Goal: Obtain resource: Download file/media

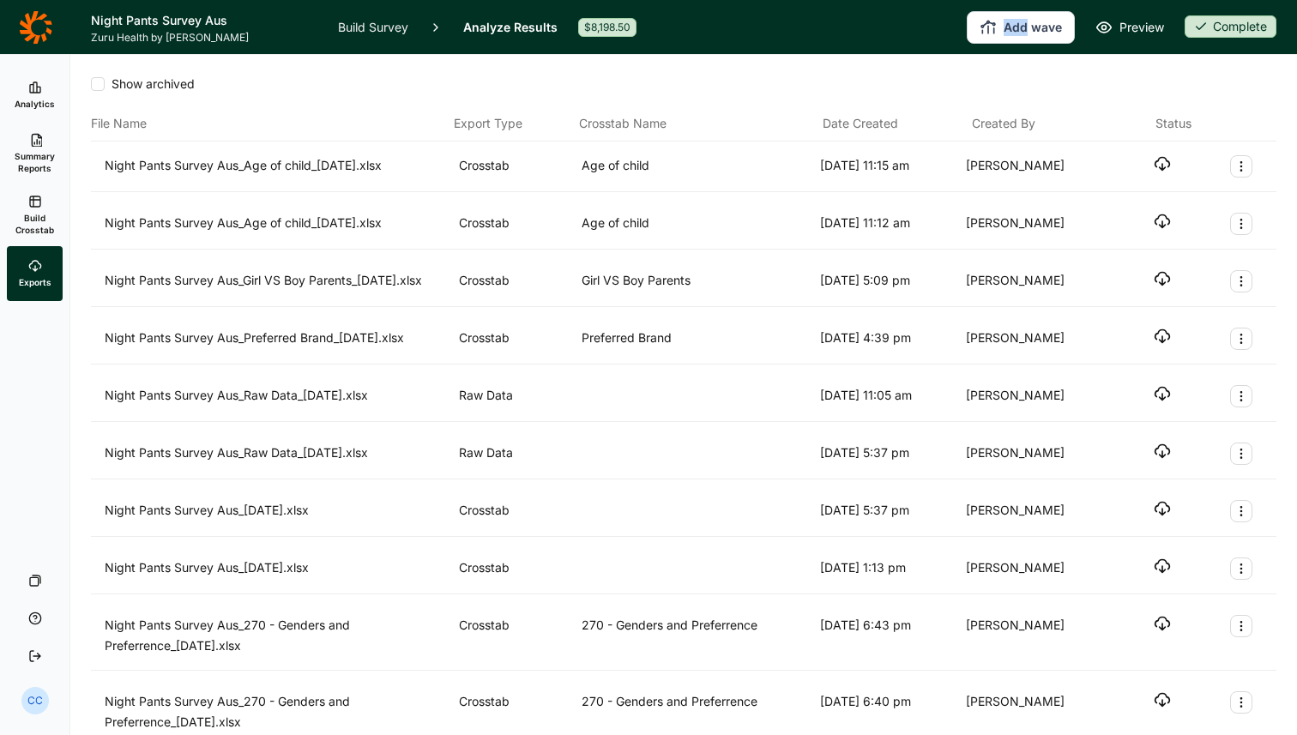
click at [8, 209] on link "Build Crosstab" at bounding box center [35, 215] width 56 height 62
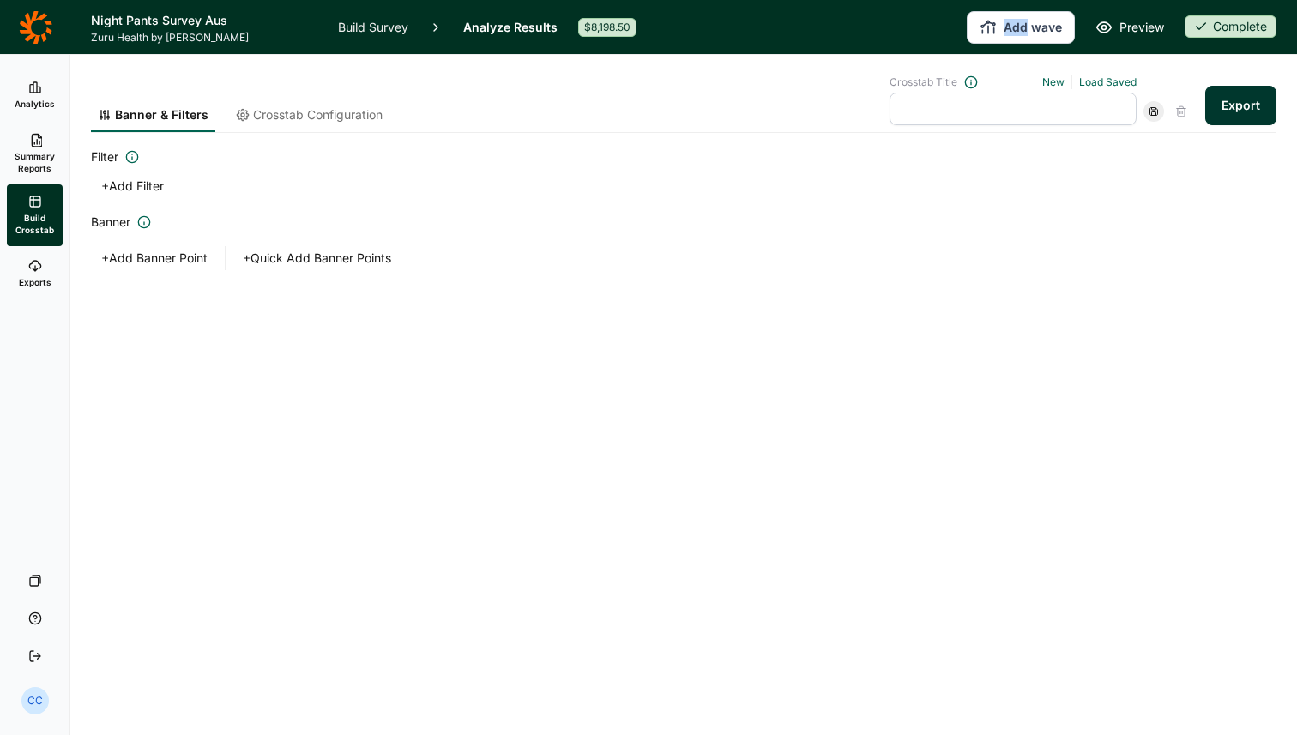
click at [40, 274] on link "Exports" at bounding box center [35, 273] width 56 height 55
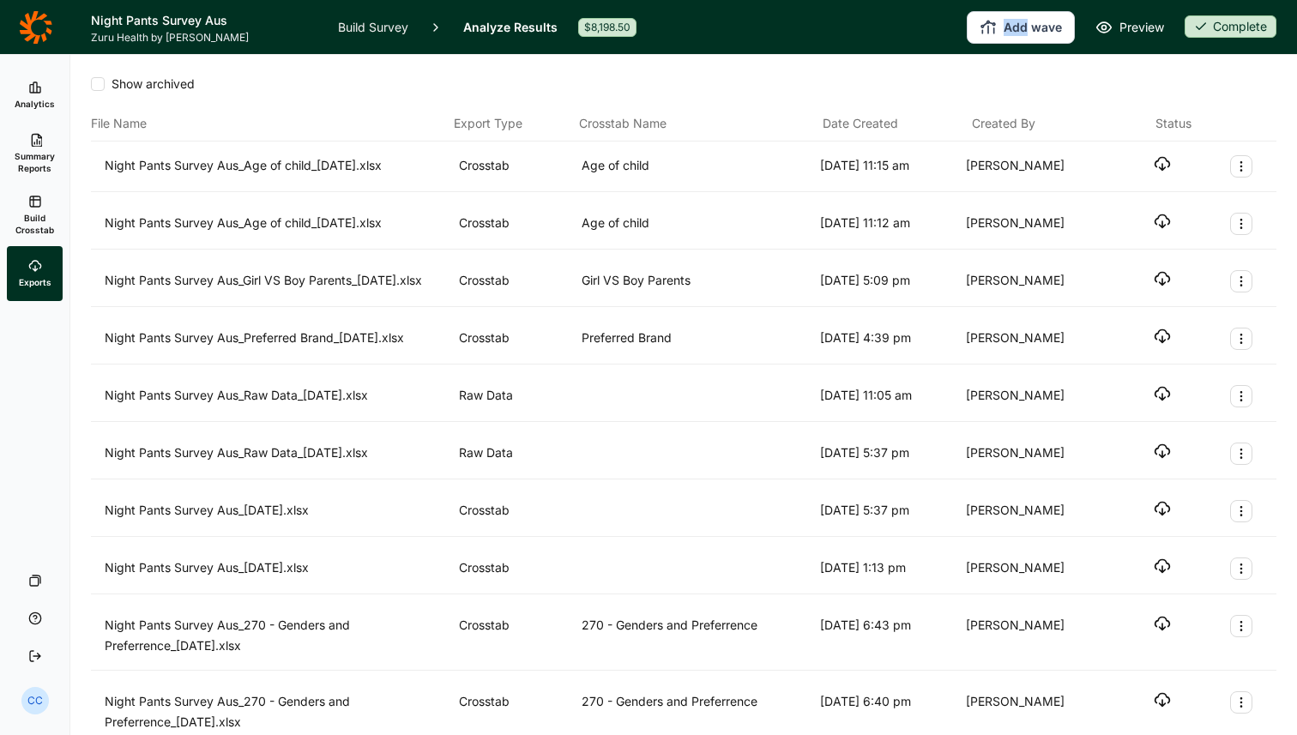
click at [1159, 329] on icon "button" at bounding box center [1162, 336] width 17 height 17
click at [39, 225] on span "Build Crosstab" at bounding box center [35, 224] width 42 height 24
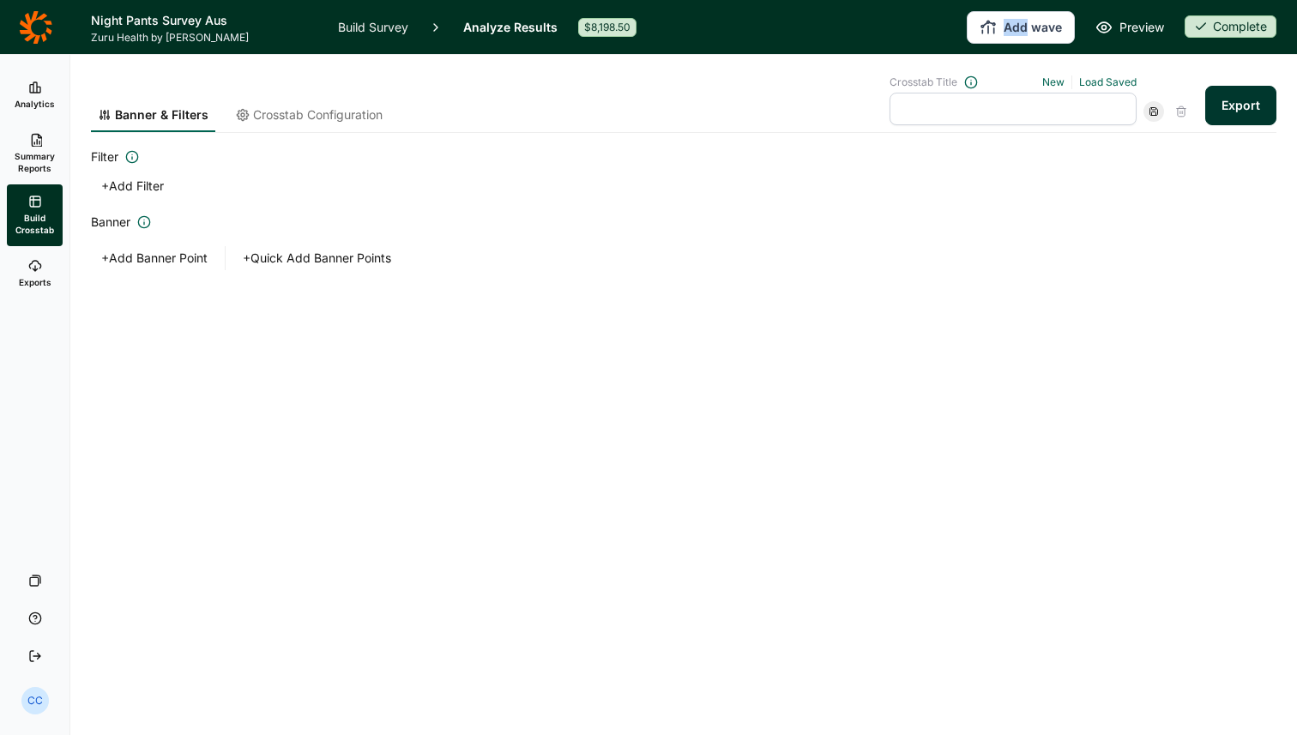
click at [303, 256] on button "+ Quick Add Banner Points" at bounding box center [317, 258] width 169 height 24
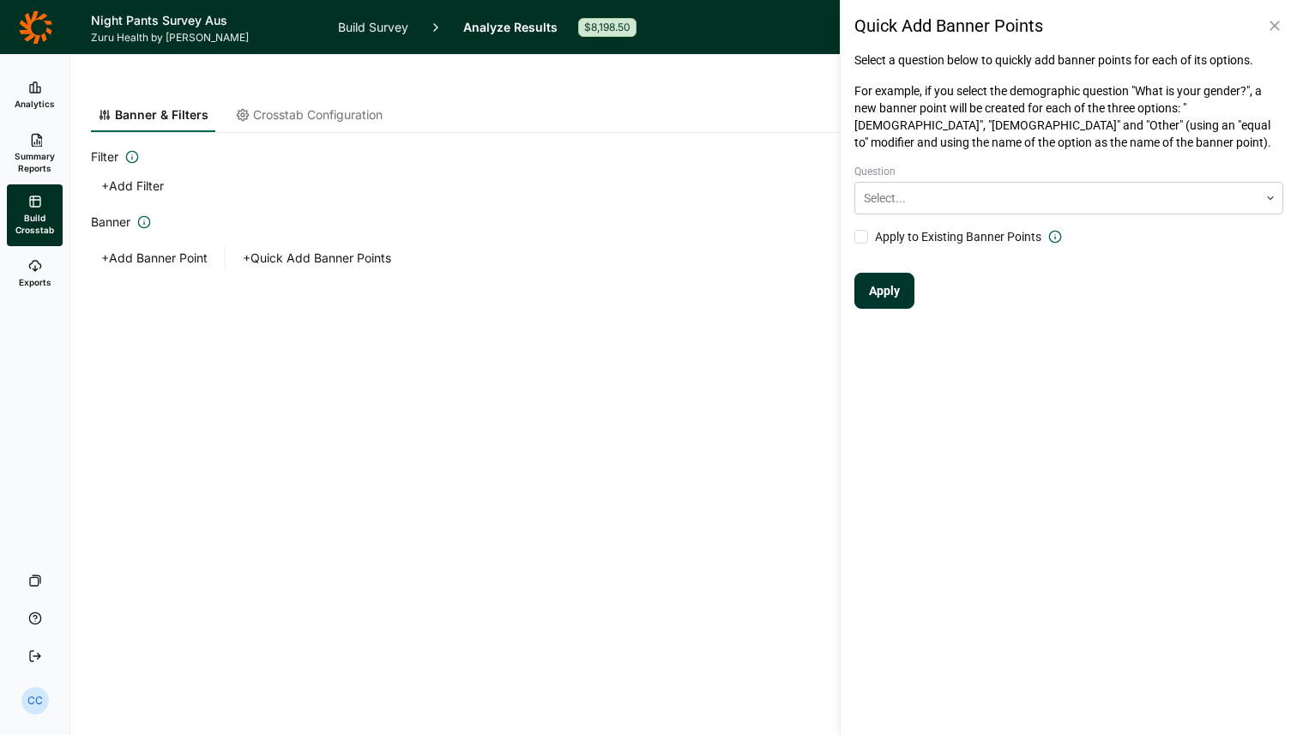
click at [993, 165] on label "Question" at bounding box center [1069, 172] width 429 height 14
click at [976, 178] on div "Question Select..." at bounding box center [1069, 190] width 429 height 50
drag, startPoint x: 949, startPoint y: 188, endPoint x: 961, endPoint y: 186, distance: 12.1
click at [951, 188] on div at bounding box center [1057, 198] width 386 height 21
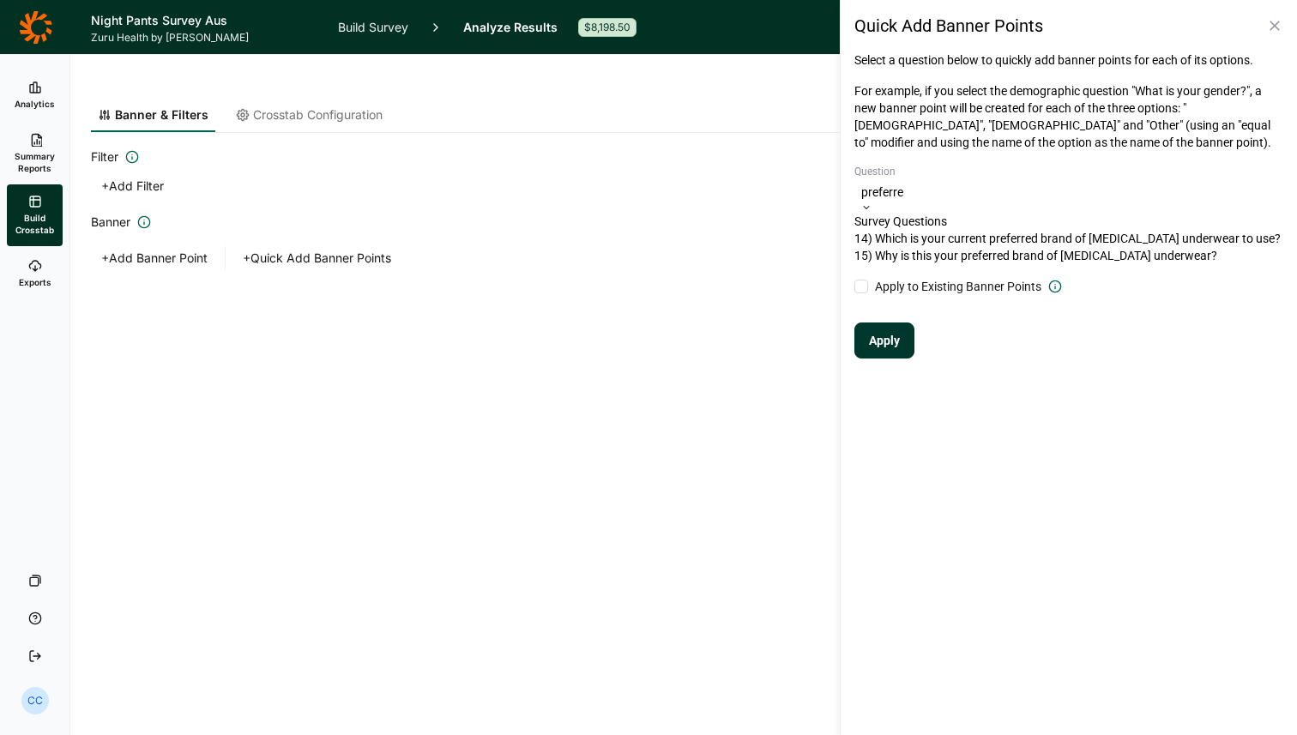
type input "preferred"
click at [1193, 247] on div "14) Which is your current preferred brand of [MEDICAL_DATA] underwear to use?" at bounding box center [1069, 238] width 429 height 17
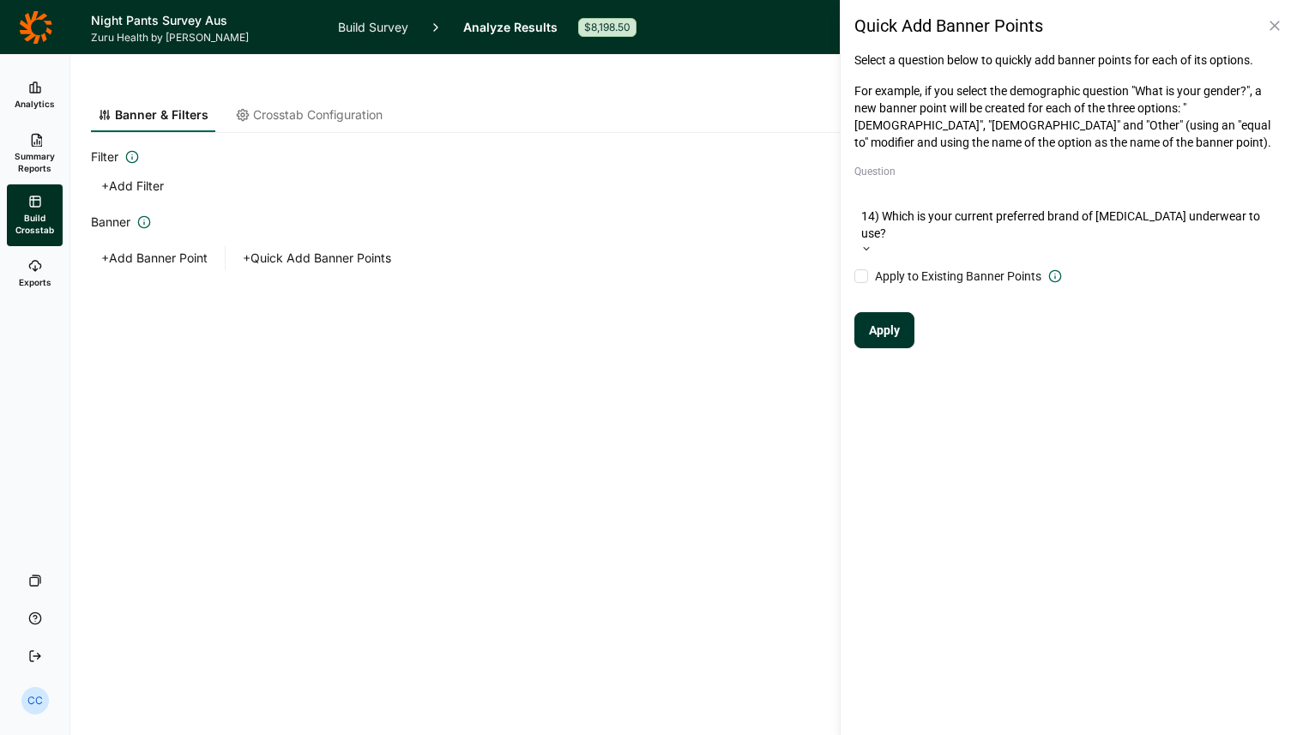
drag, startPoint x: 906, startPoint y: 282, endPoint x: 898, endPoint y: 281, distance: 8.8
click at [906, 312] on button "Apply" at bounding box center [885, 330] width 60 height 36
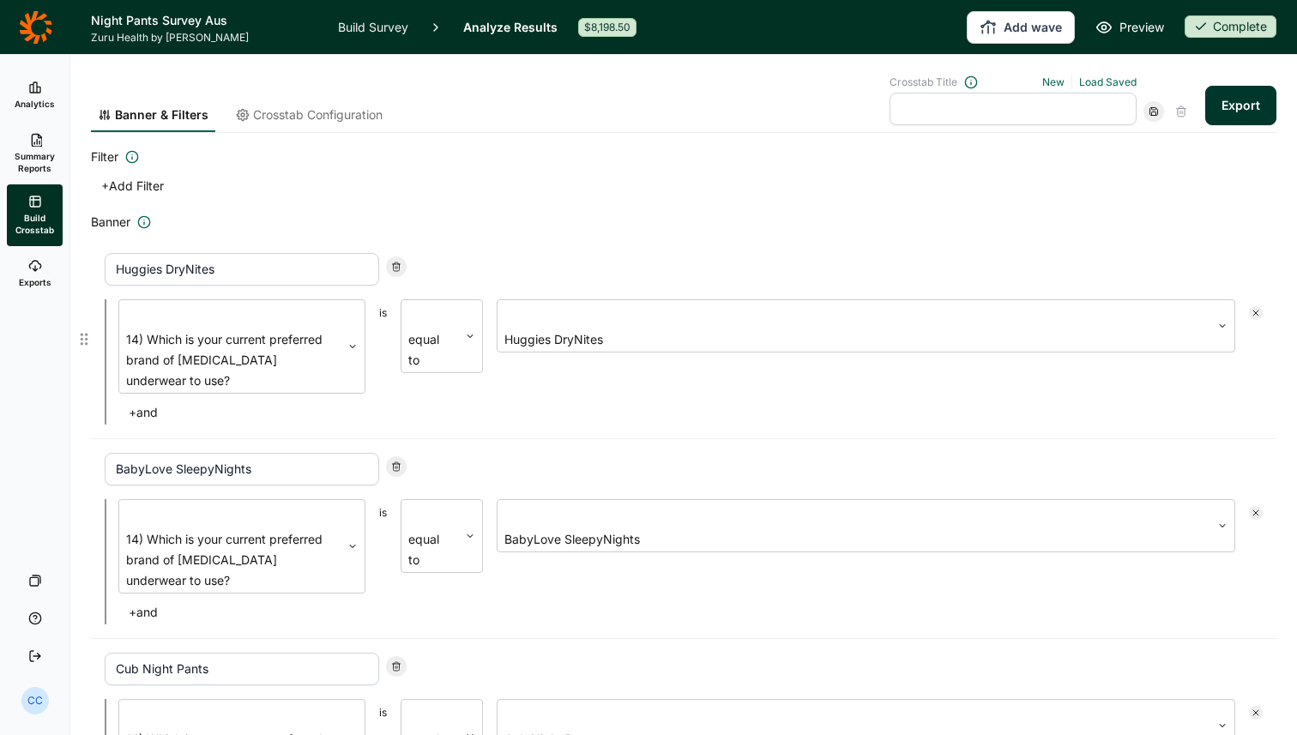
click at [168, 401] on button "+ and" at bounding box center [143, 413] width 50 height 24
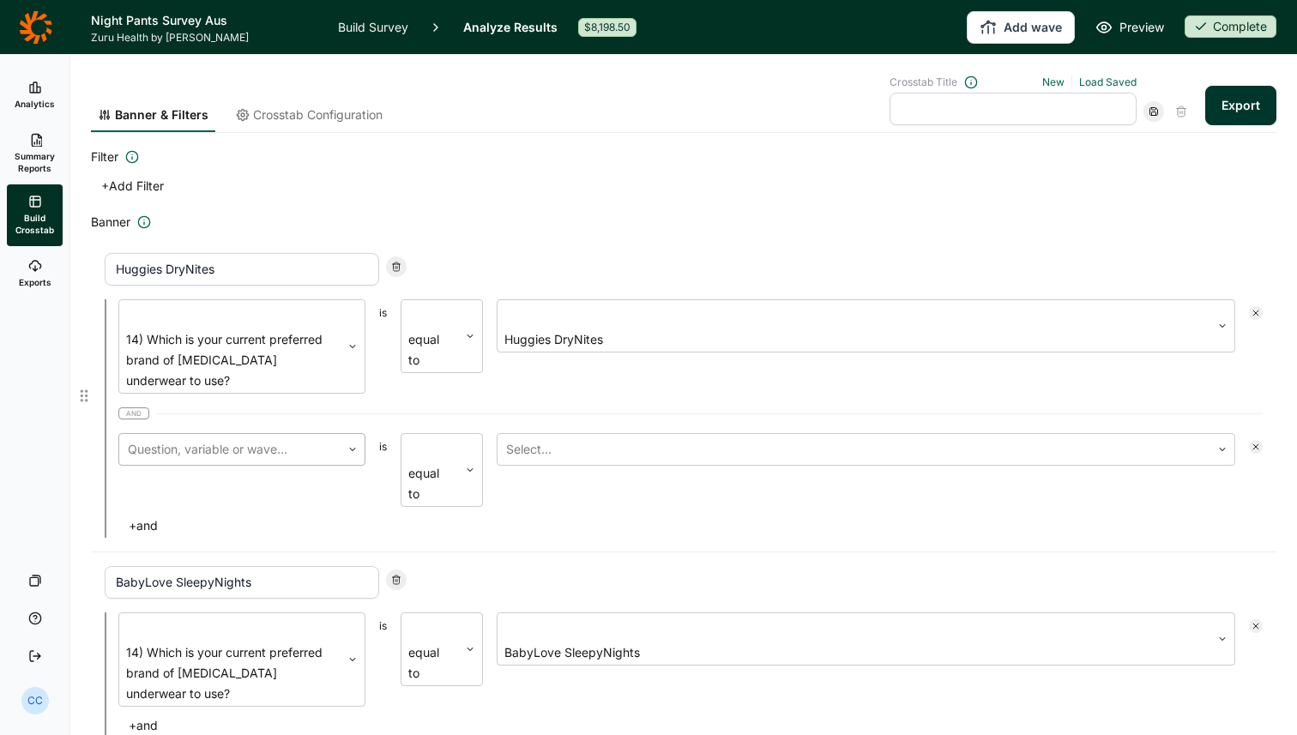
drag, startPoint x: 216, startPoint y: 355, endPoint x: 197, endPoint y: 384, distance: 34.0
click at [215, 408] on div "and" at bounding box center [690, 414] width 1145 height 12
click at [196, 434] on div "Question, variable or wave..." at bounding box center [229, 449] width 221 height 31
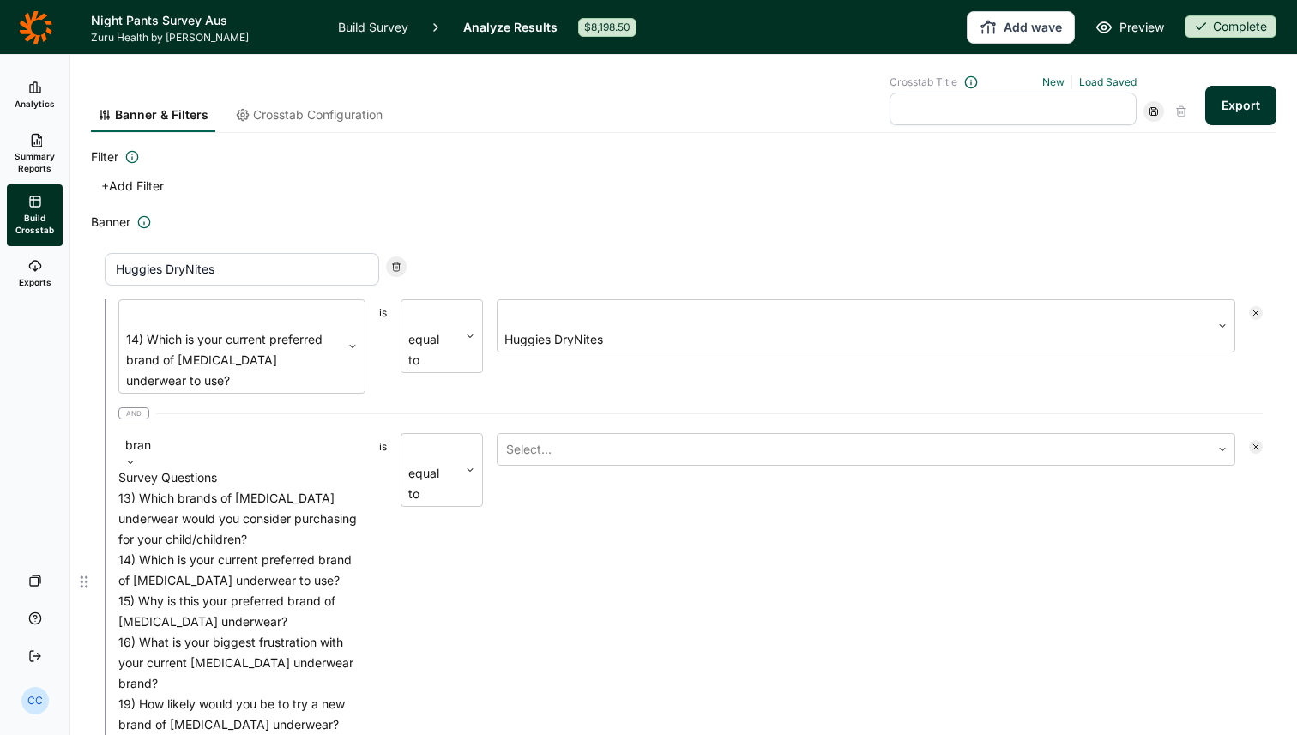
type input "brand"
click at [261, 488] on div "13) Which brands of [MEDICAL_DATA] underwear would you consider purchasing for …" at bounding box center [241, 519] width 247 height 62
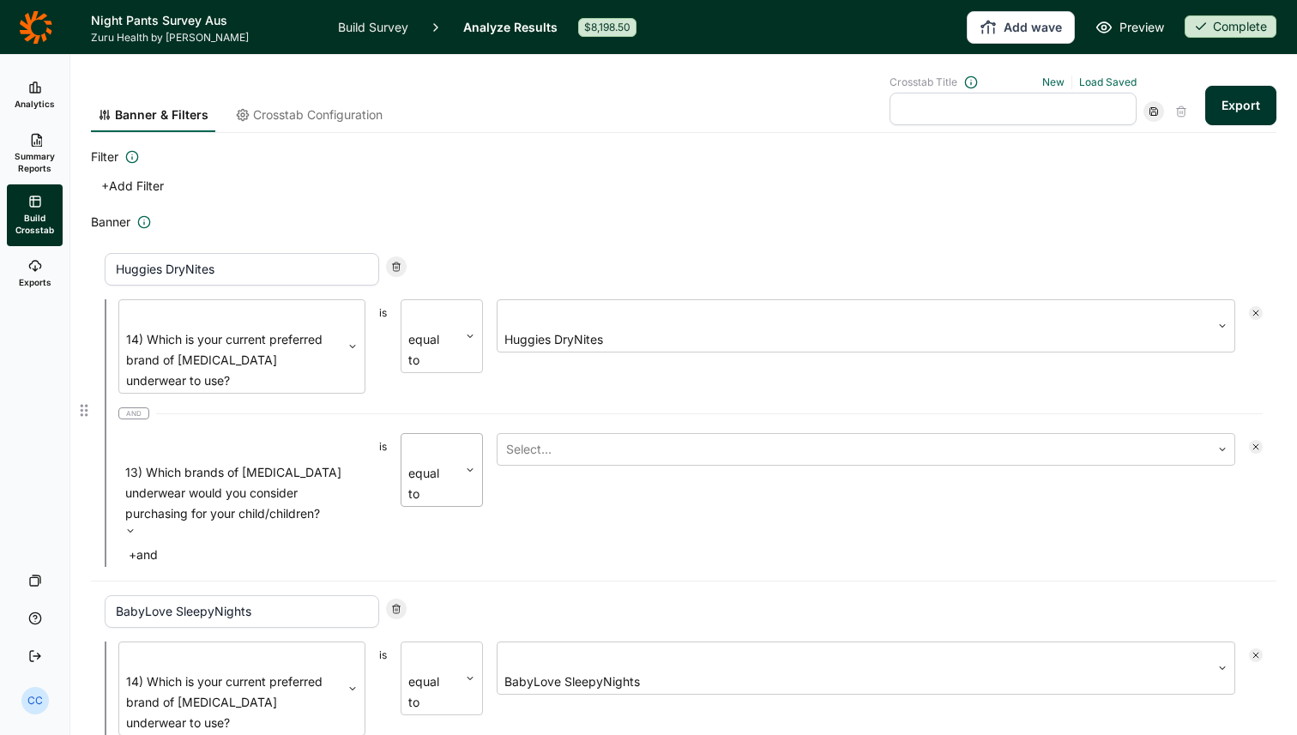
click at [457, 434] on div "equal to" at bounding box center [430, 470] width 57 height 72
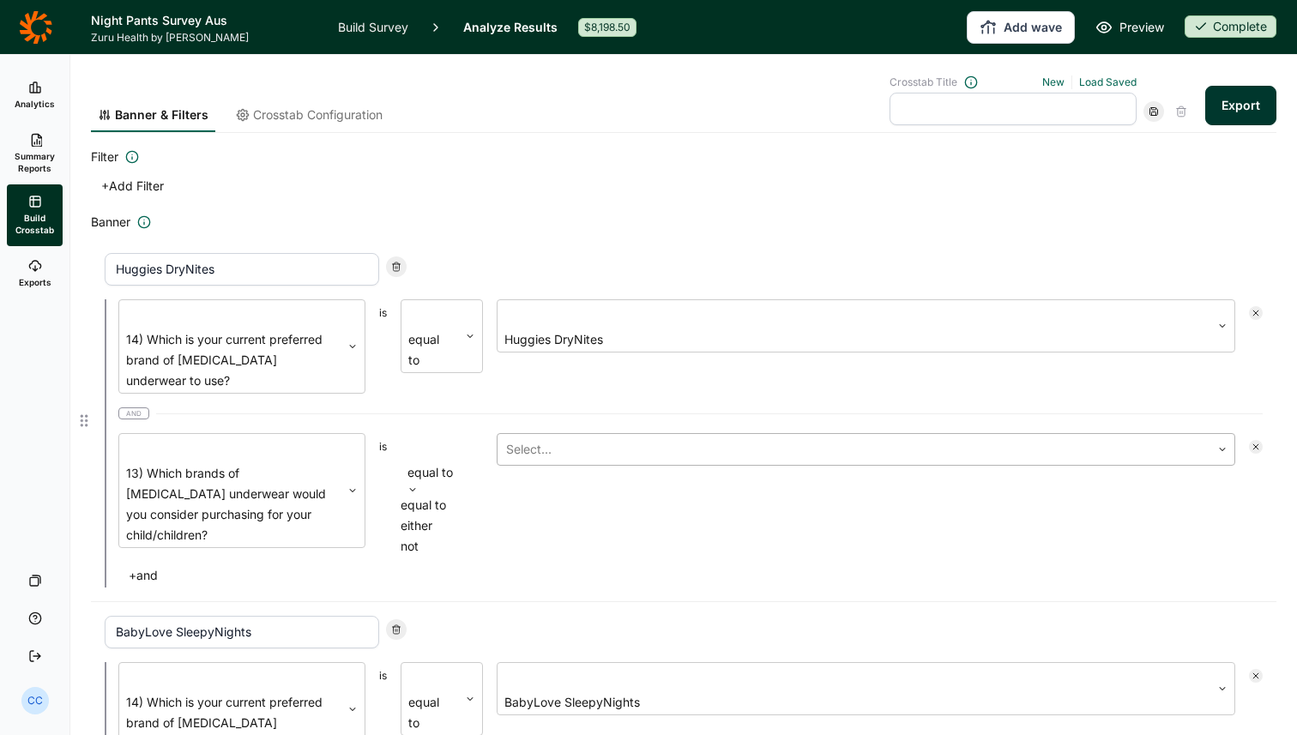
click at [539, 438] on div at bounding box center [854, 450] width 696 height 24
click at [539, 437] on div at bounding box center [866, 449] width 722 height 24
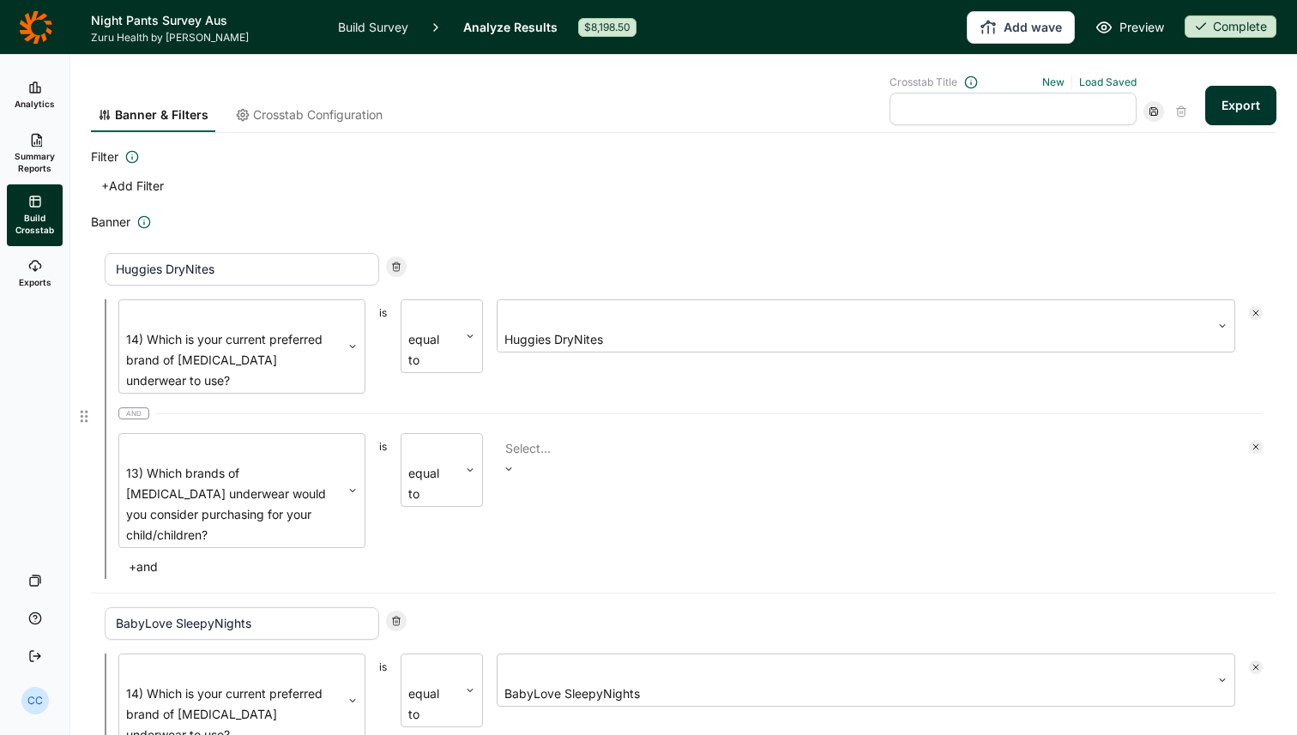
click at [542, 437] on div at bounding box center [866, 449] width 722 height 24
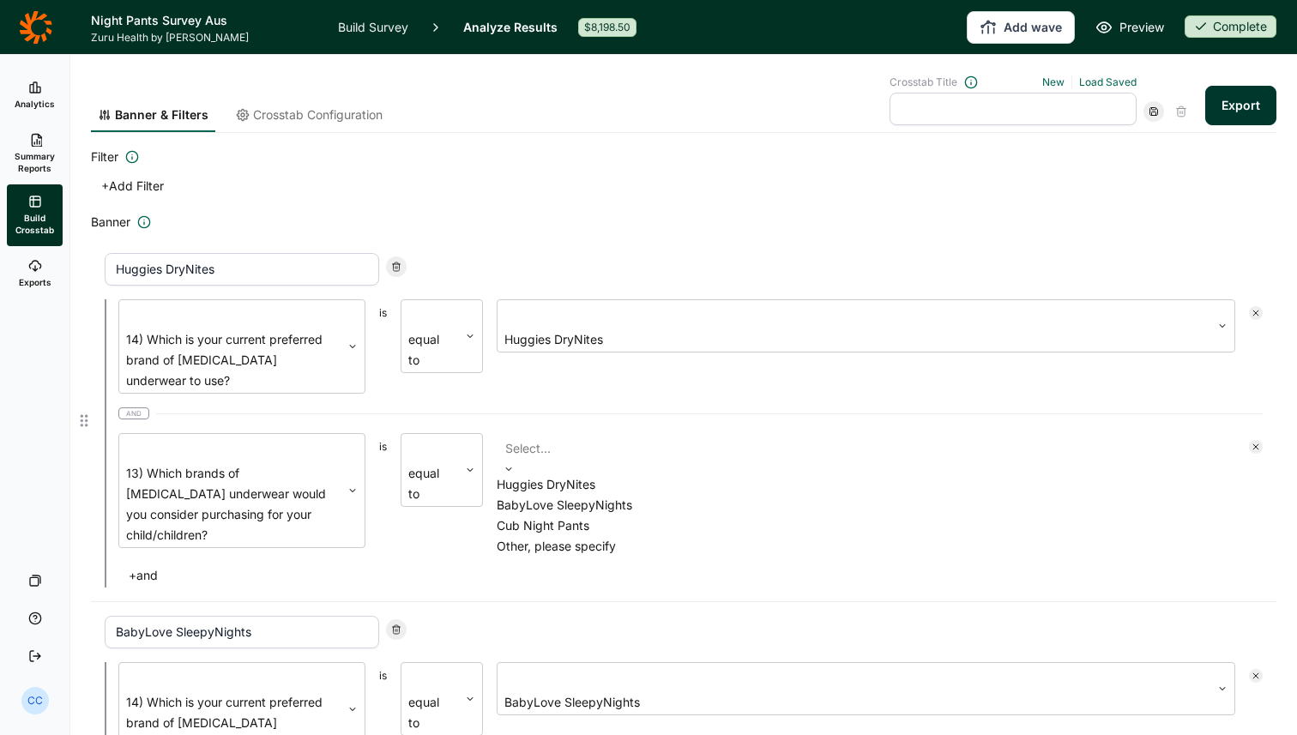
click at [555, 475] on div "Huggies DryNites" at bounding box center [866, 485] width 739 height 21
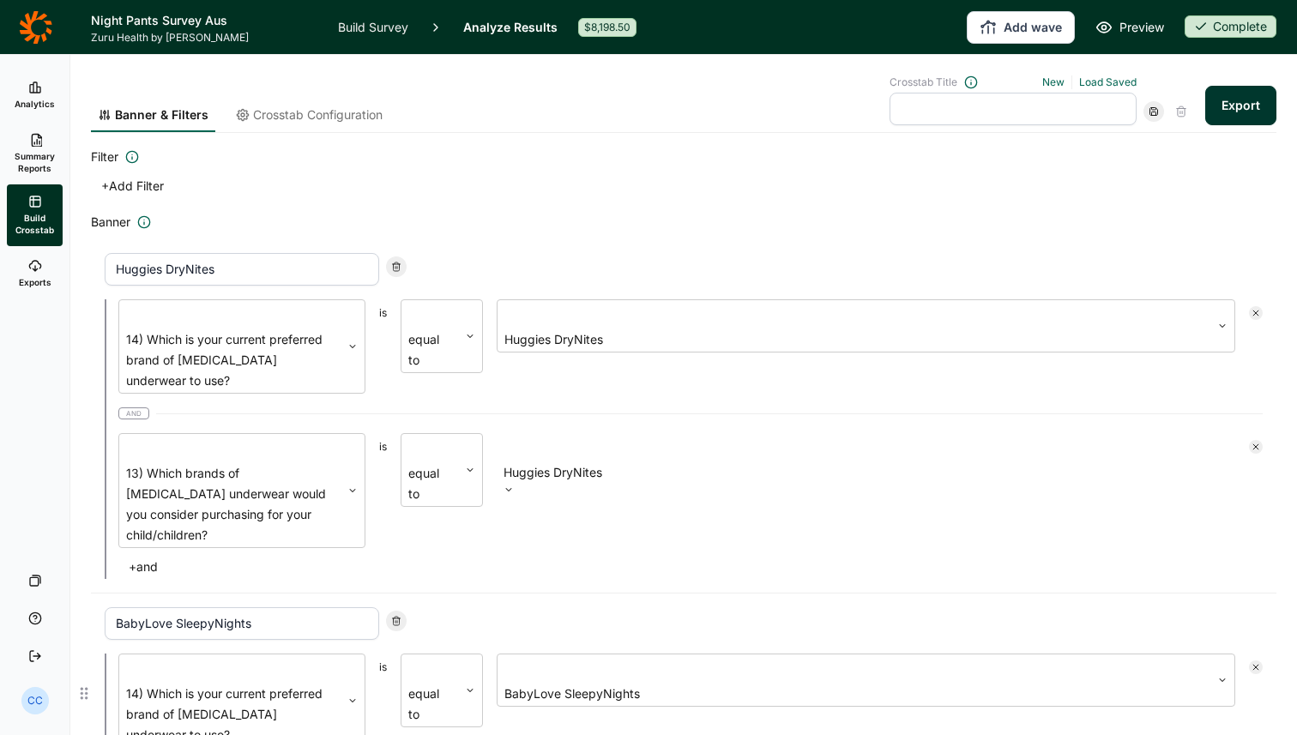
drag, startPoint x: 176, startPoint y: 574, endPoint x: 176, endPoint y: 586, distance: 12.0
type input "which brand"
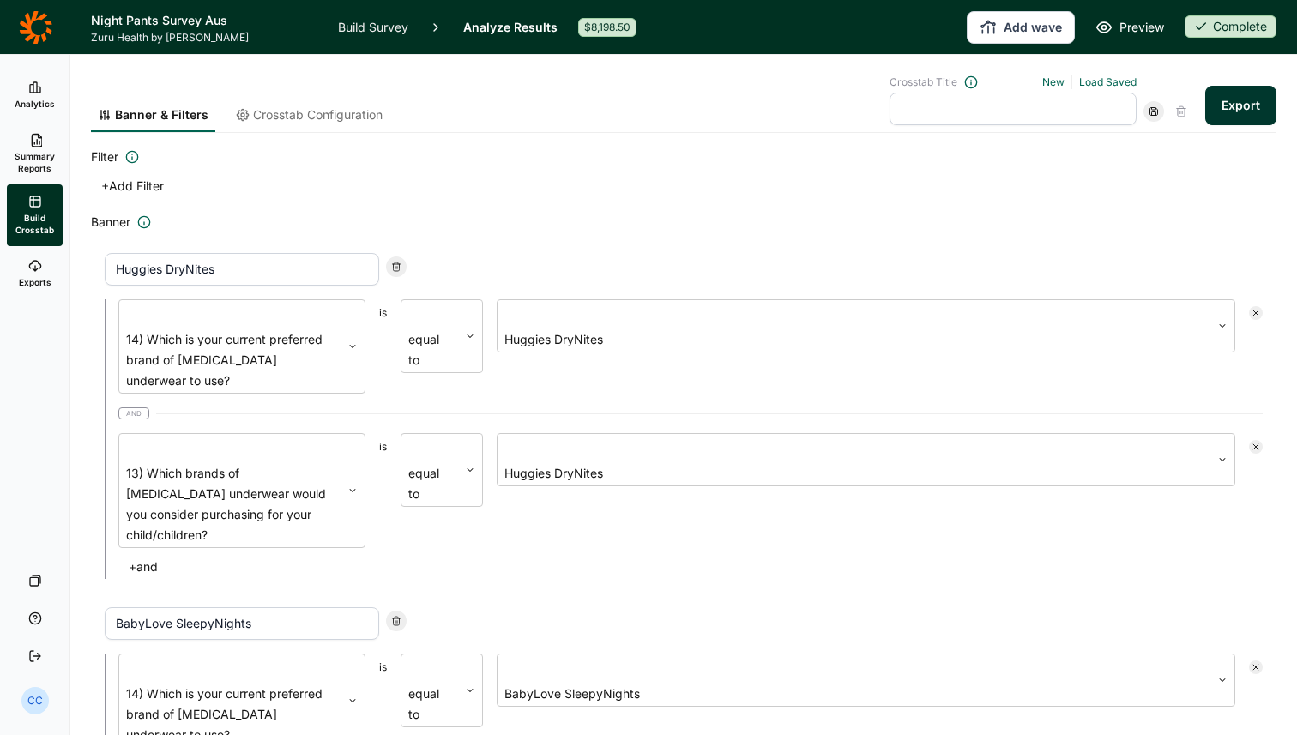
drag, startPoint x: 227, startPoint y: 684, endPoint x: 207, endPoint y: 682, distance: 20.7
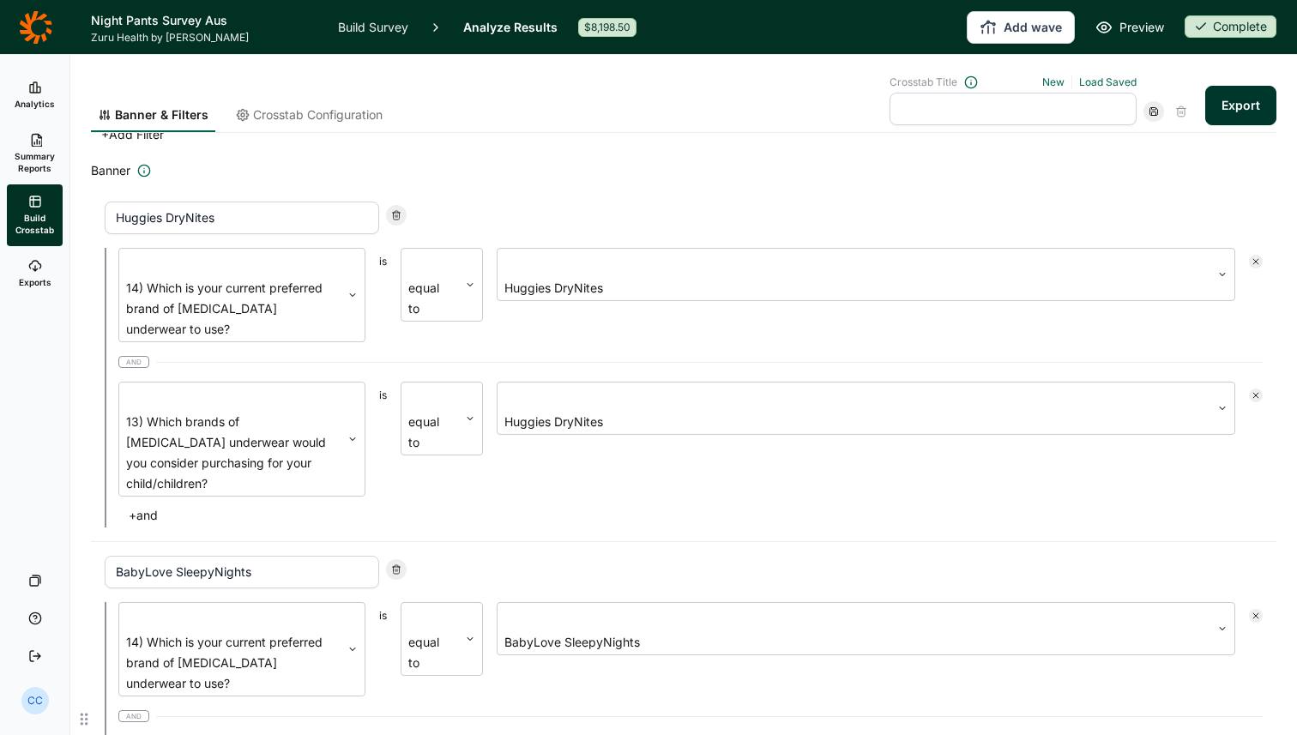
scroll to position [135, 0]
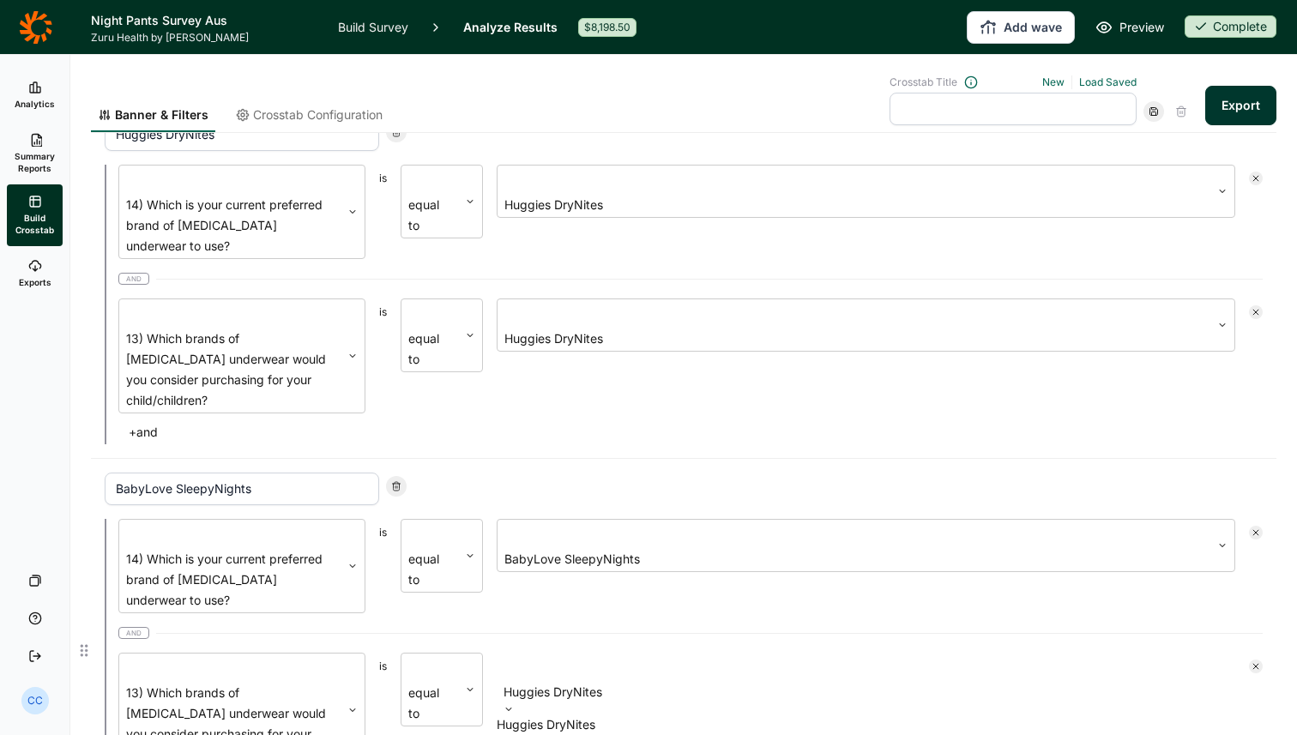
click at [638, 656] on div at bounding box center [866, 668] width 722 height 24
click at [582, 735] on div "BabyLove SleepyNights" at bounding box center [866, 745] width 739 height 21
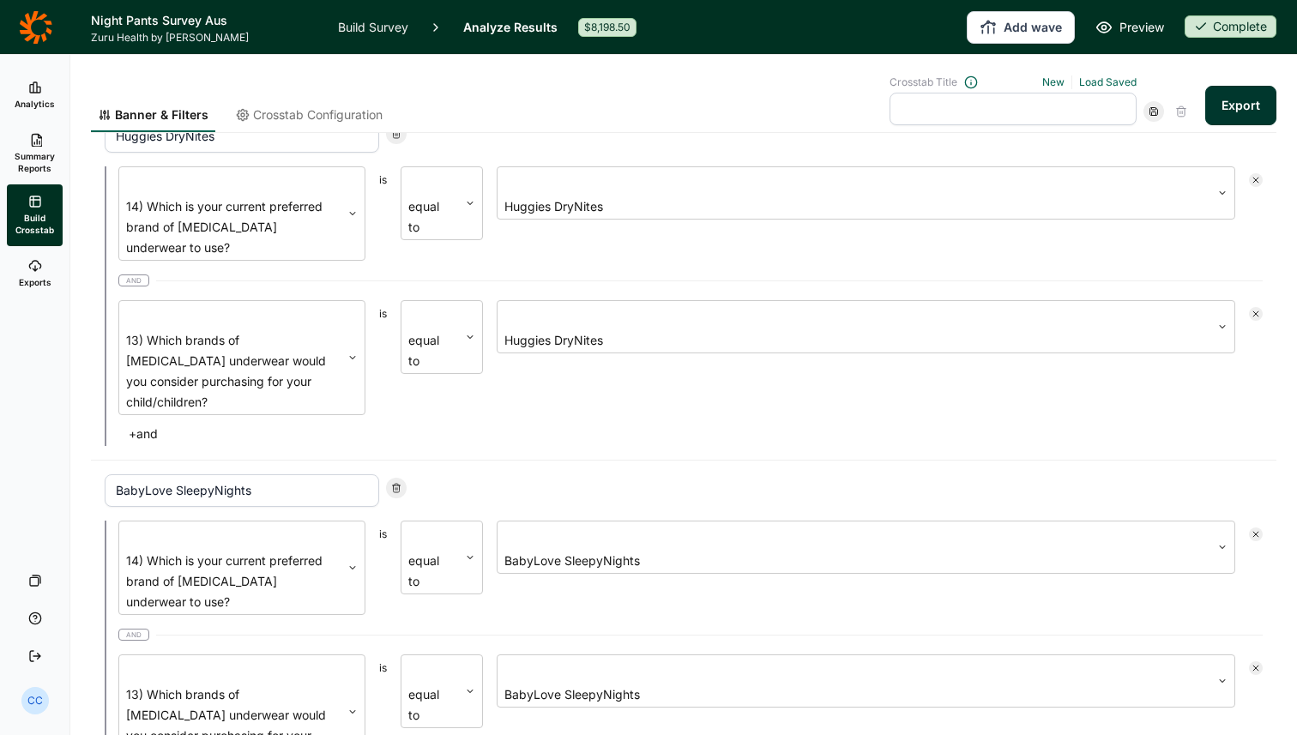
type input "which"
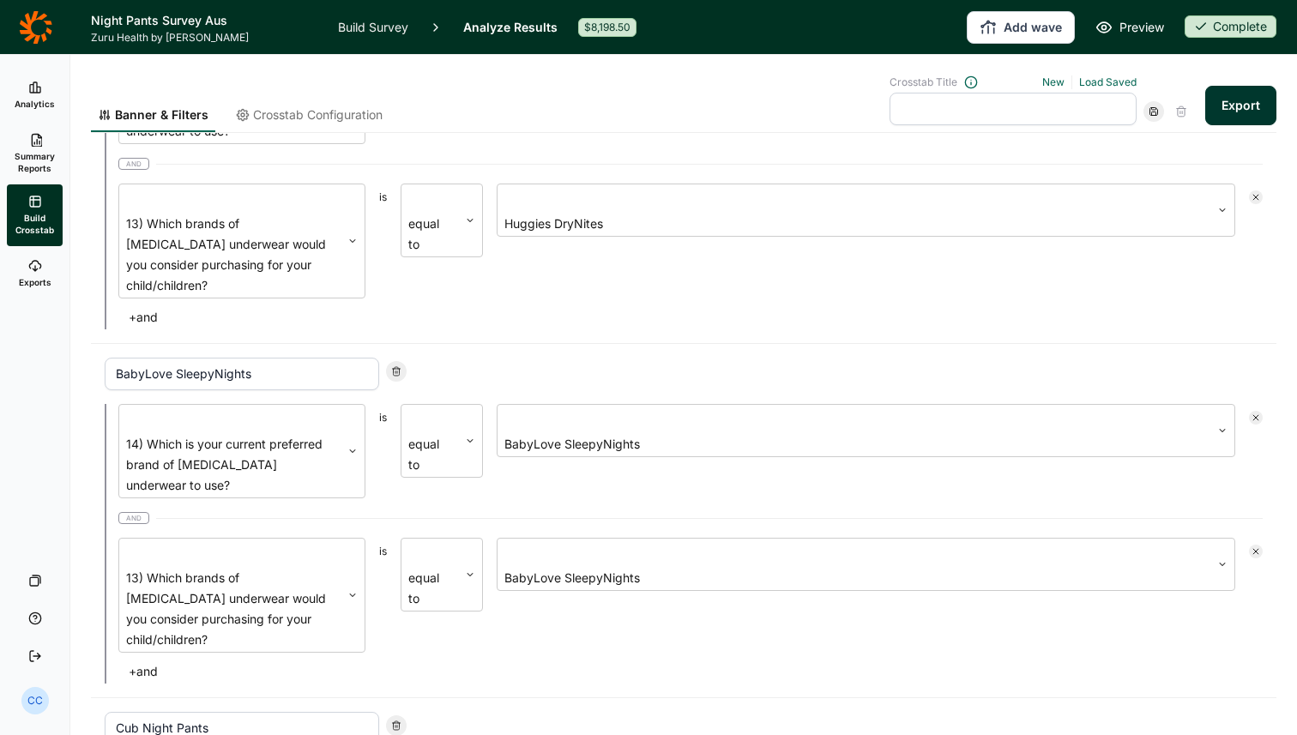
scroll to position [334, 0]
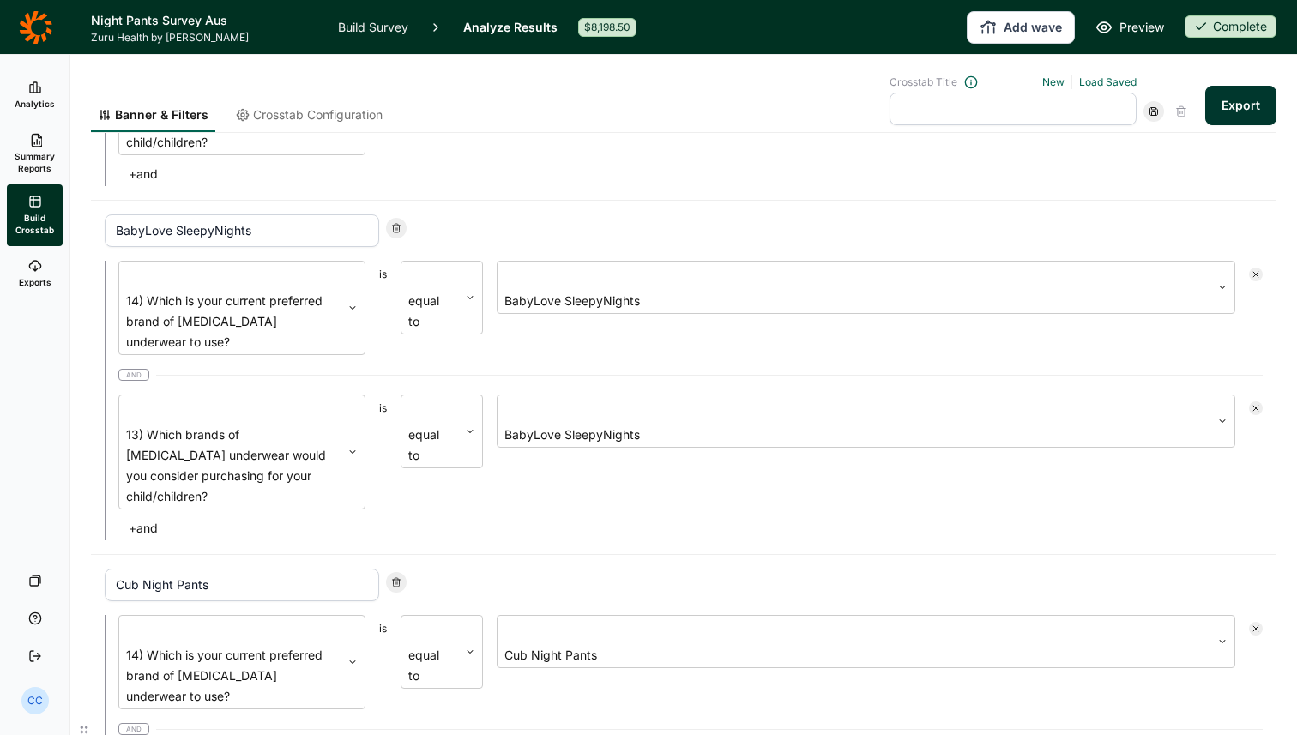
drag, startPoint x: 253, startPoint y: 502, endPoint x: 146, endPoint y: 506, distance: 107.4
type input "Other"
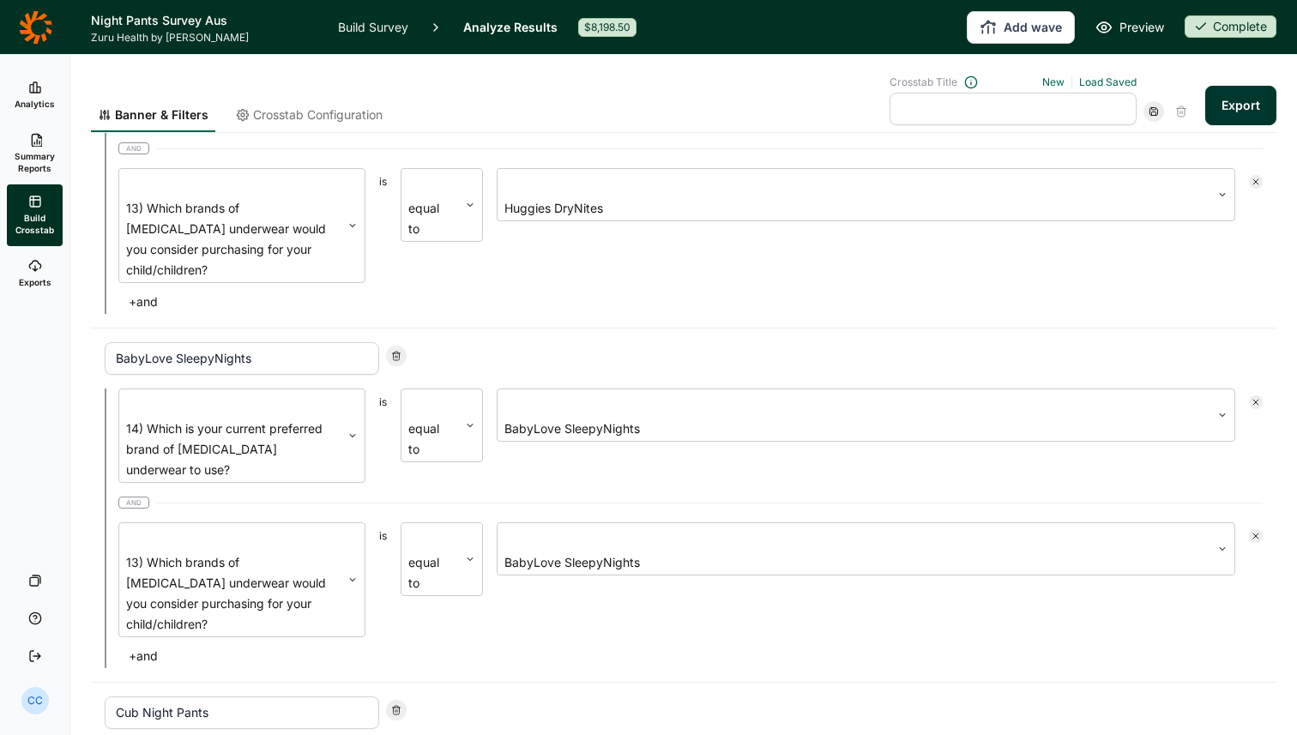
scroll to position [219, 0]
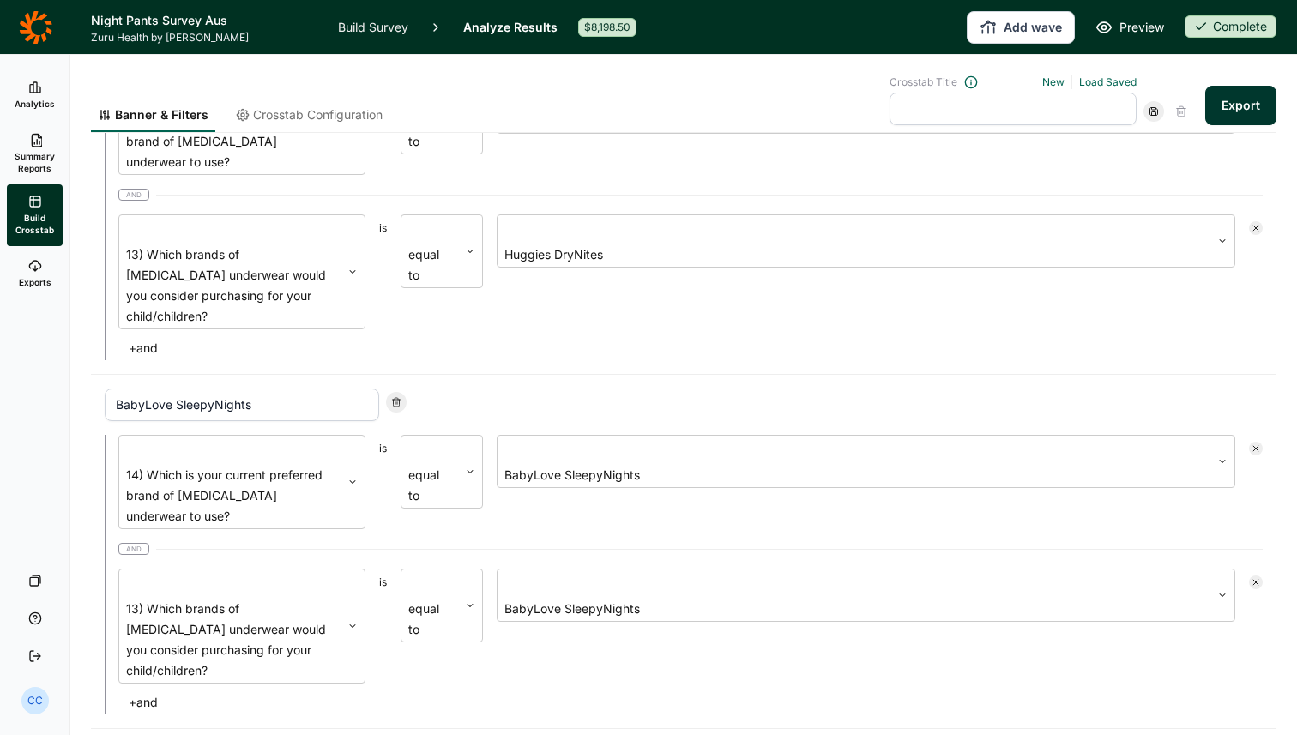
click at [1068, 116] on input "text" at bounding box center [1013, 109] width 247 height 33
type input "brands preferred"
click at [1261, 94] on button "Export" at bounding box center [1241, 105] width 71 height 39
click at [27, 272] on link "Exports" at bounding box center [35, 273] width 56 height 55
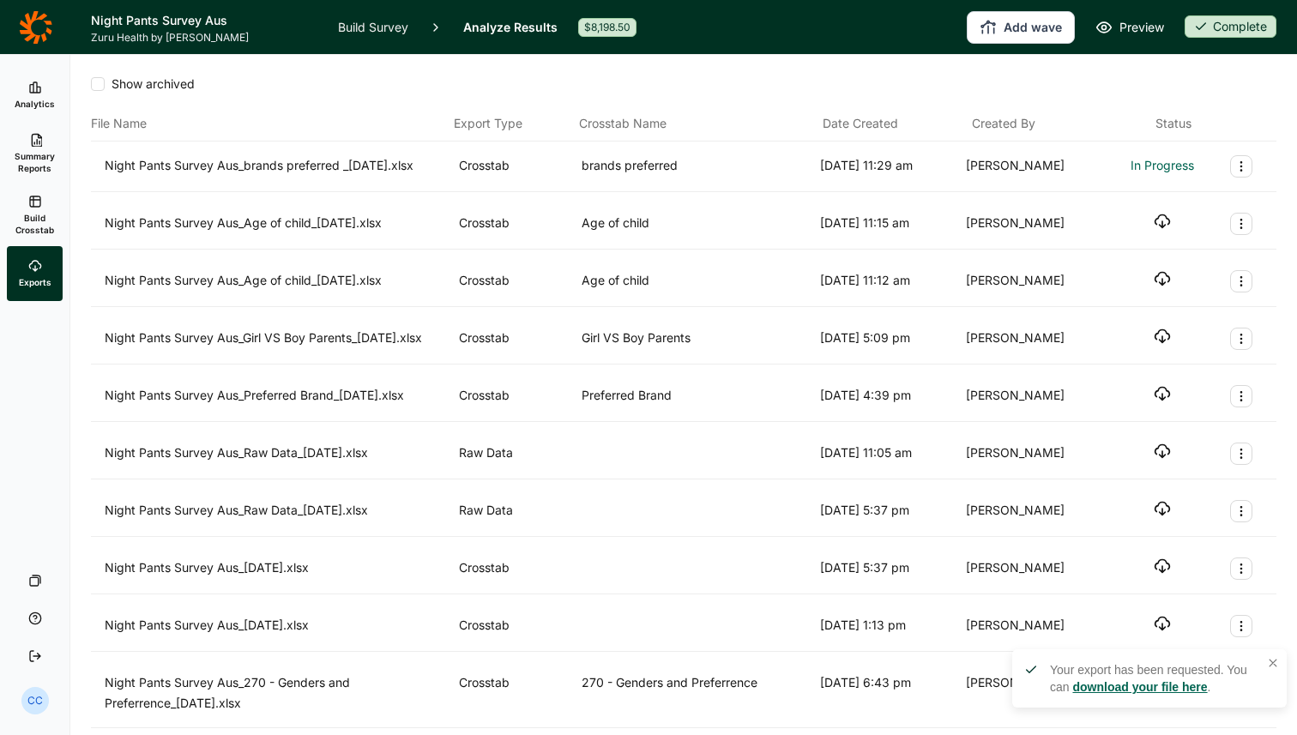
scroll to position [4, 0]
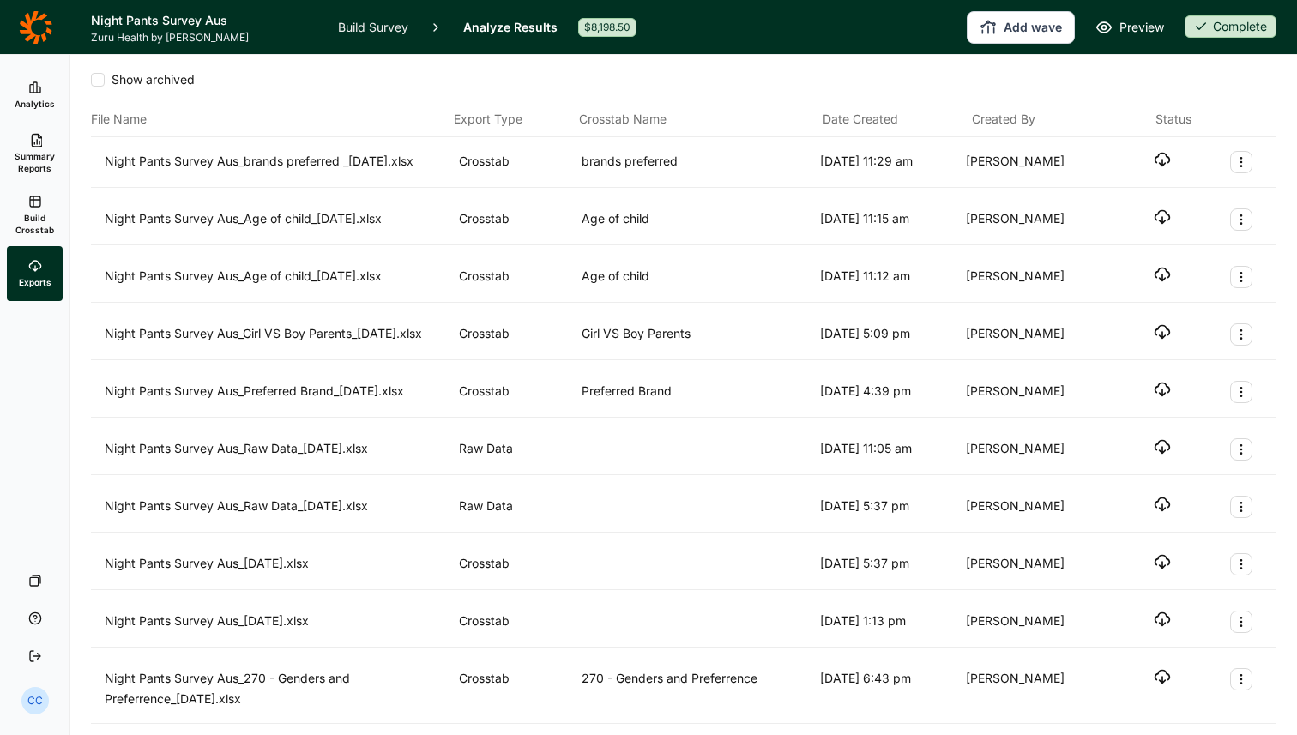
drag, startPoint x: 1167, startPoint y: 148, endPoint x: 1160, endPoint y: 156, distance: 10.3
click at [1167, 148] on div "Night Pants Survey Aus_brands preferred _[DATE].xlsx Crosstab brands preferred …" at bounding box center [684, 162] width 1186 height 51
click at [1160, 156] on icon "button" at bounding box center [1162, 159] width 17 height 17
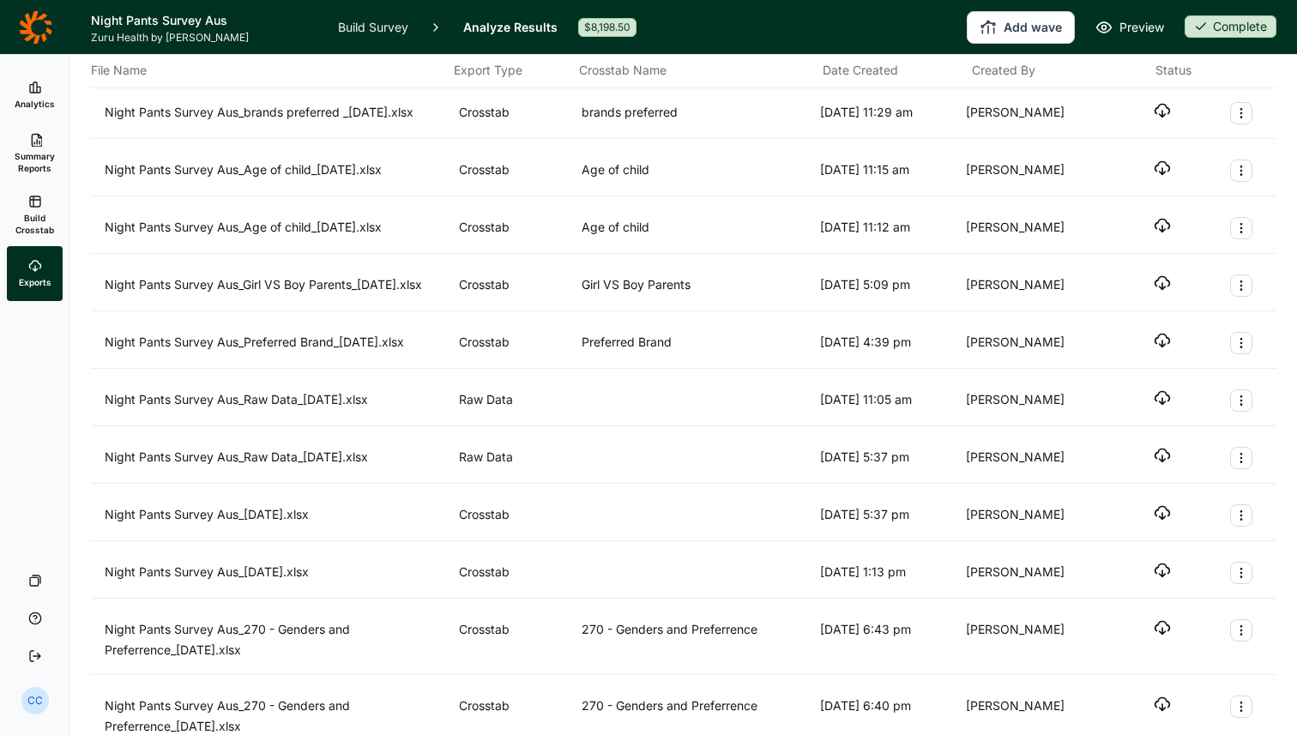
scroll to position [66, 0]
